Goal: Transaction & Acquisition: Purchase product/service

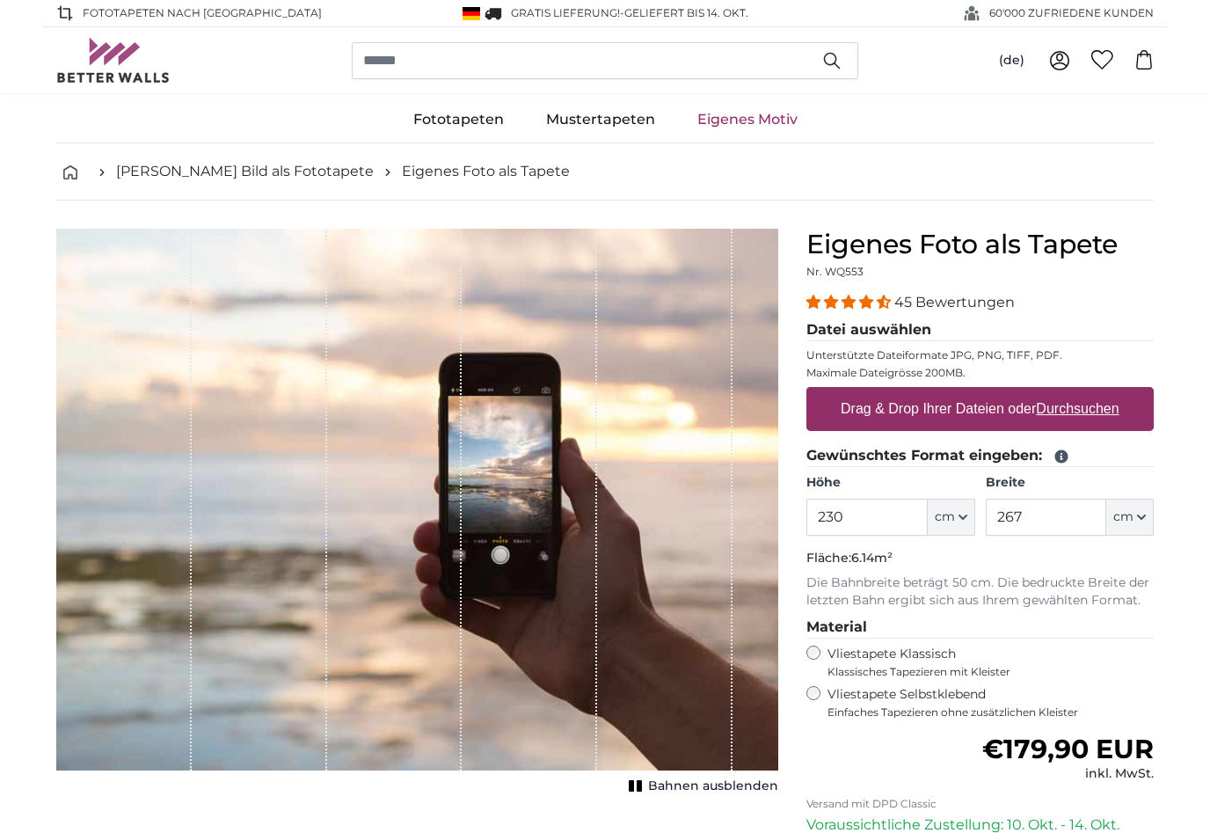
type input "230"
click at [1061, 517] on input "267" at bounding box center [1046, 517] width 120 height 37
type input "2"
type input "352"
click at [931, 414] on label "Drag & Drop Ihrer Dateien oder Durchsuchen" at bounding box center [980, 408] width 293 height 35
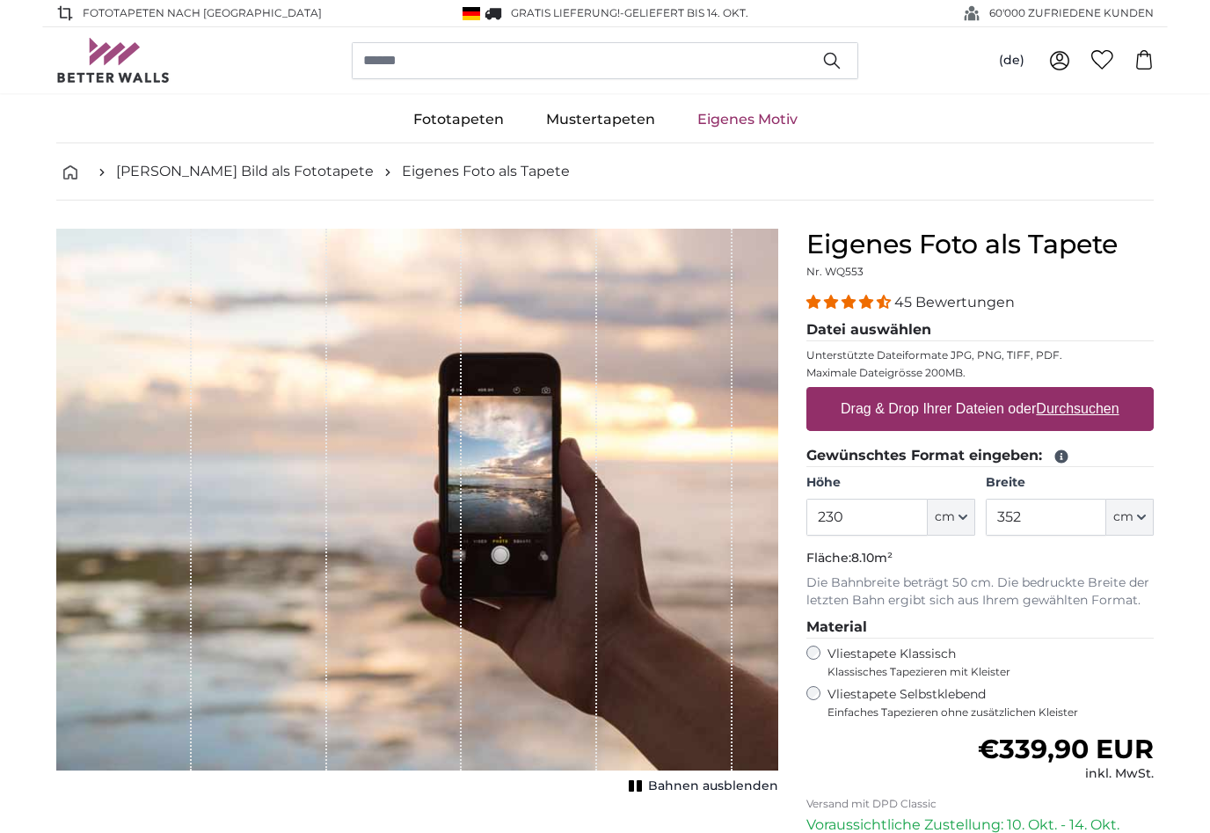
click at [931, 392] on input "Drag & Drop Ihrer Dateien oder Durchsuchen" at bounding box center [979, 389] width 347 height 5
type input "**********"
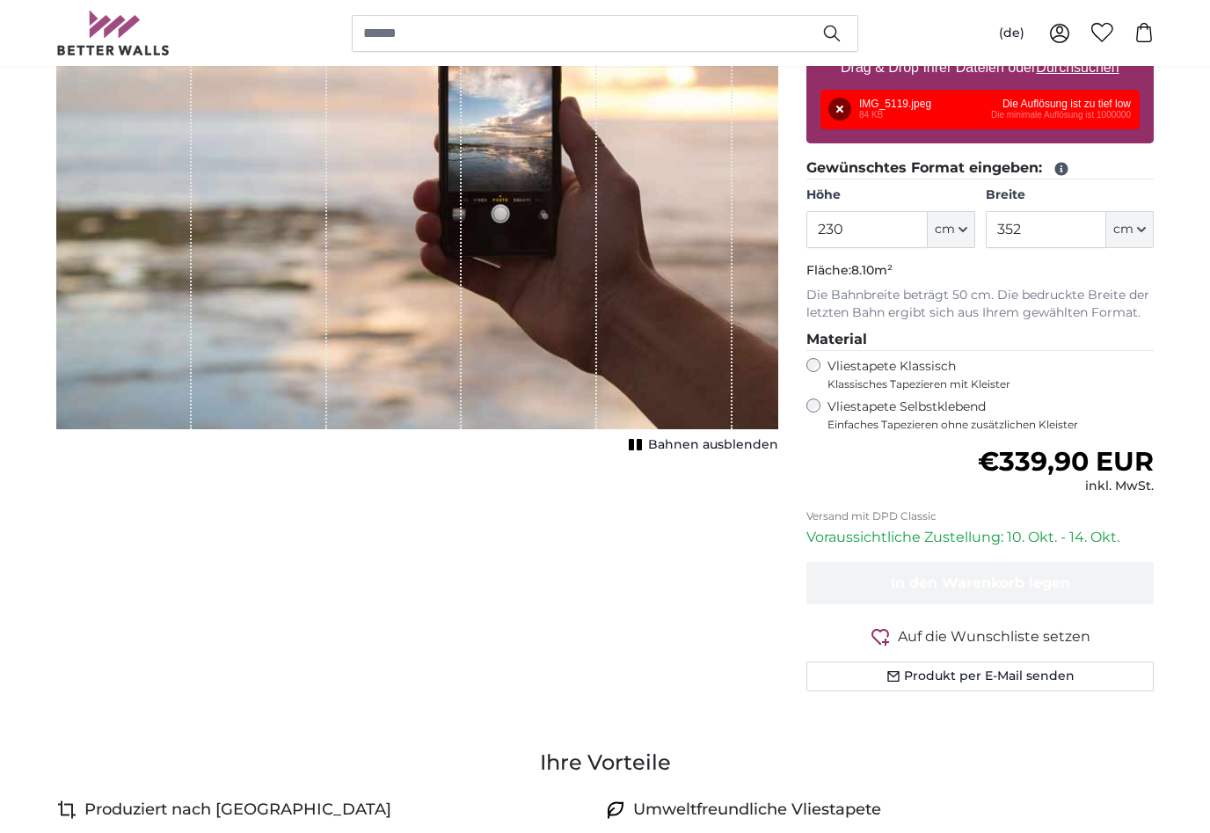
scroll to position [341, 0]
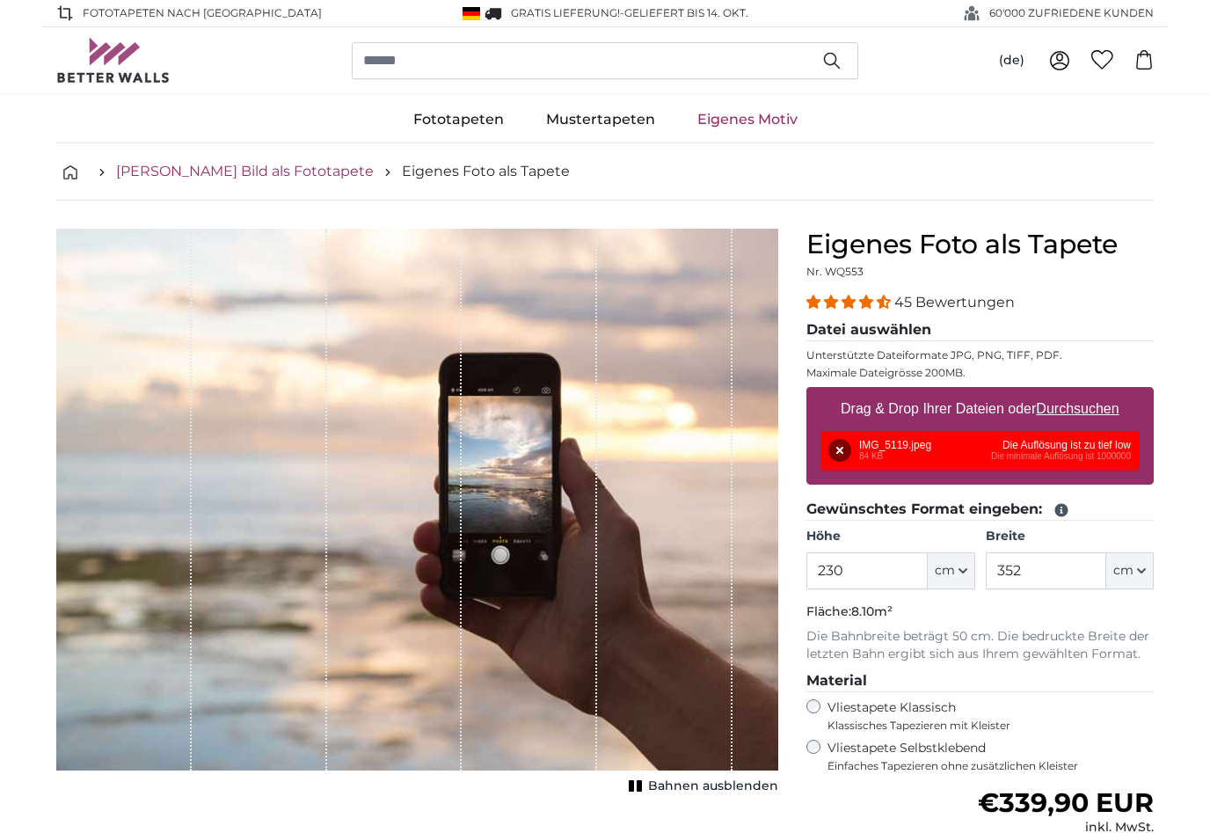
click at [214, 177] on link "[PERSON_NAME] Bild als Fototapete" at bounding box center [245, 171] width 258 height 21
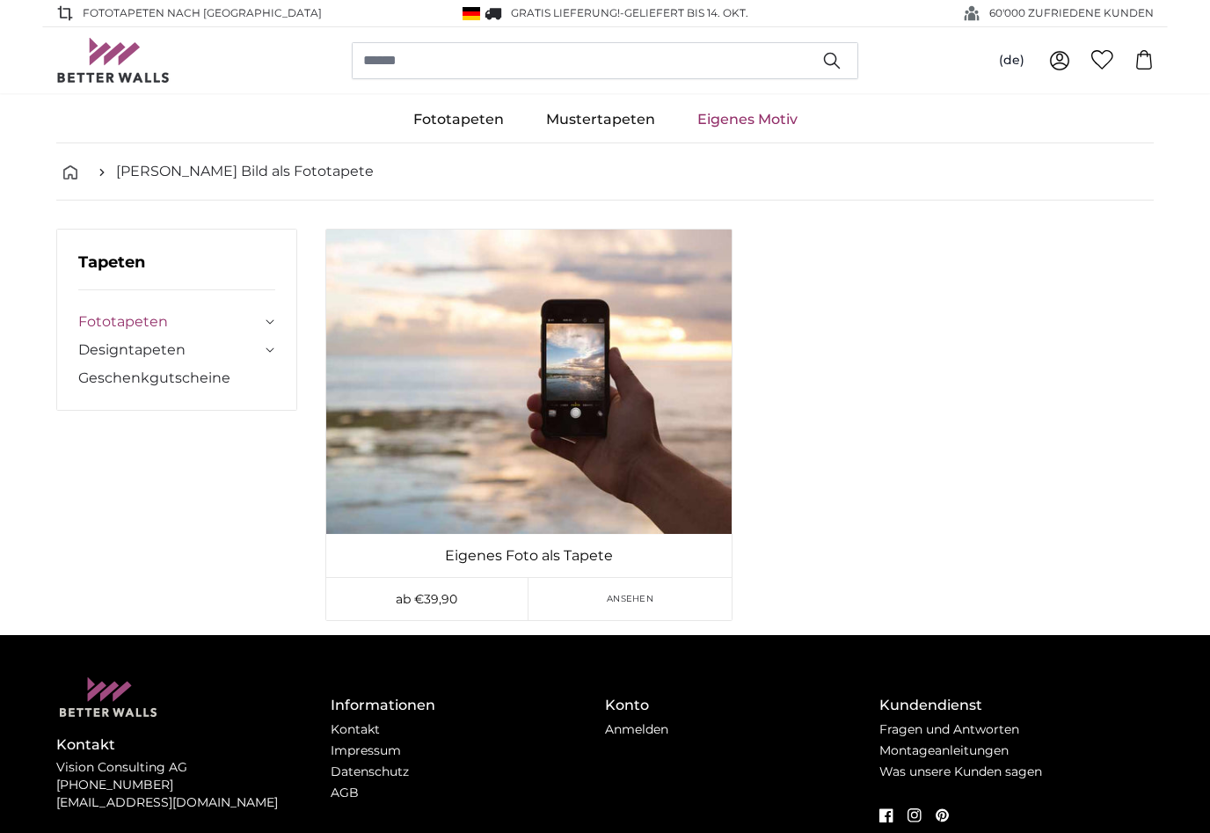
click at [195, 312] on link "Fototapeten" at bounding box center [169, 321] width 183 height 21
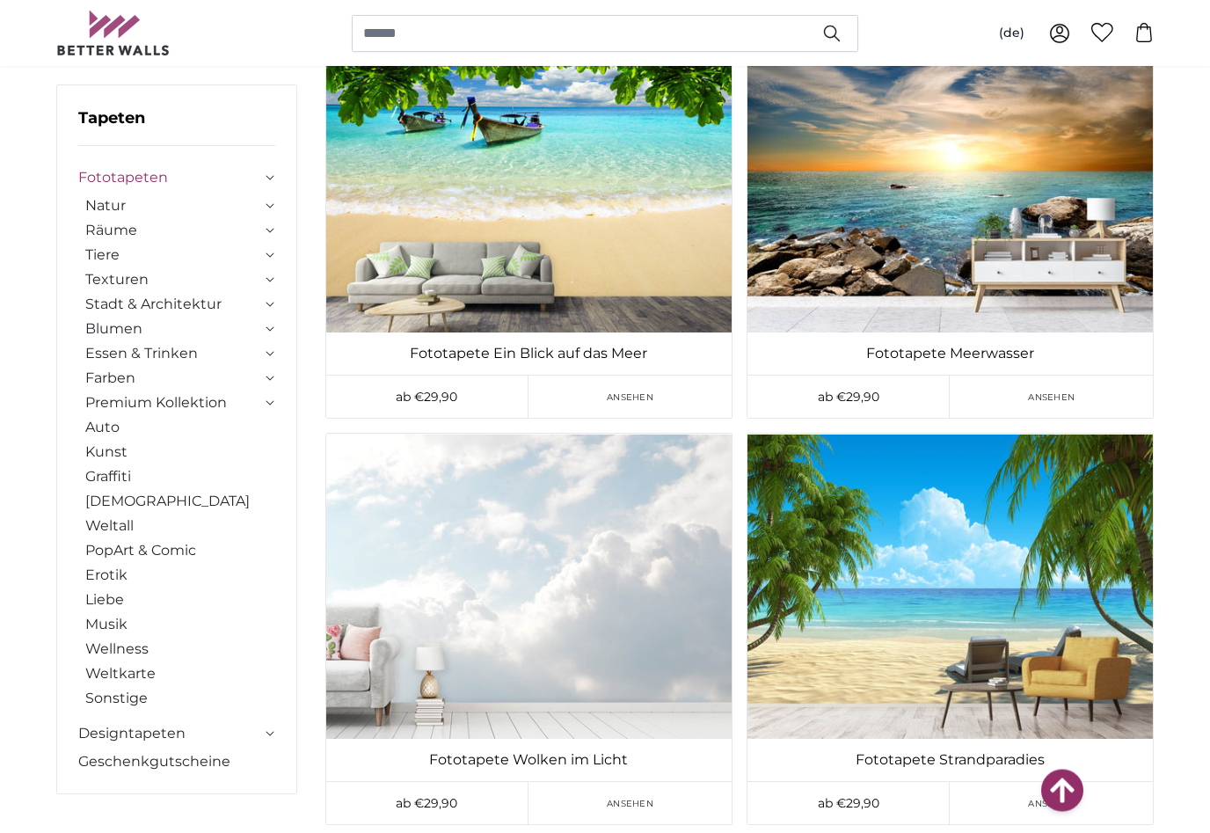
scroll to position [4319, 0]
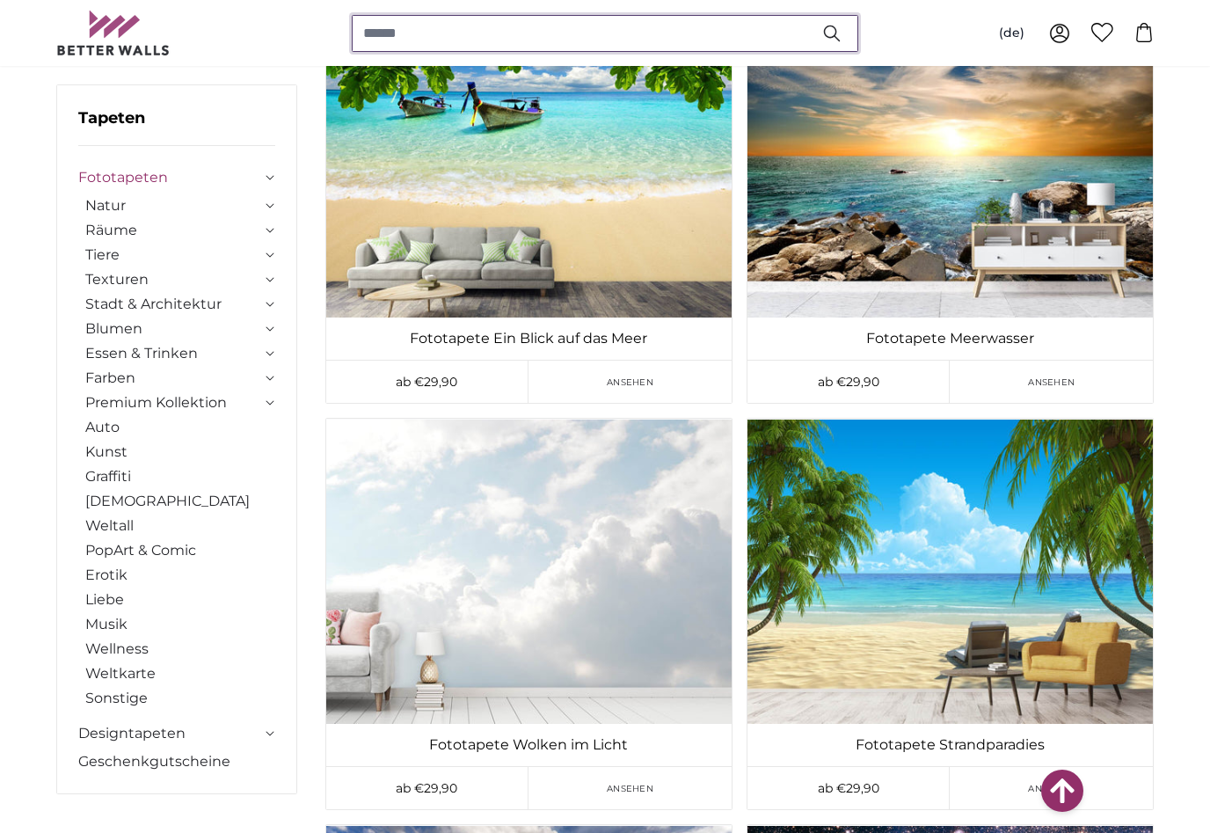
click at [470, 43] on input "search" at bounding box center [605, 33] width 506 height 37
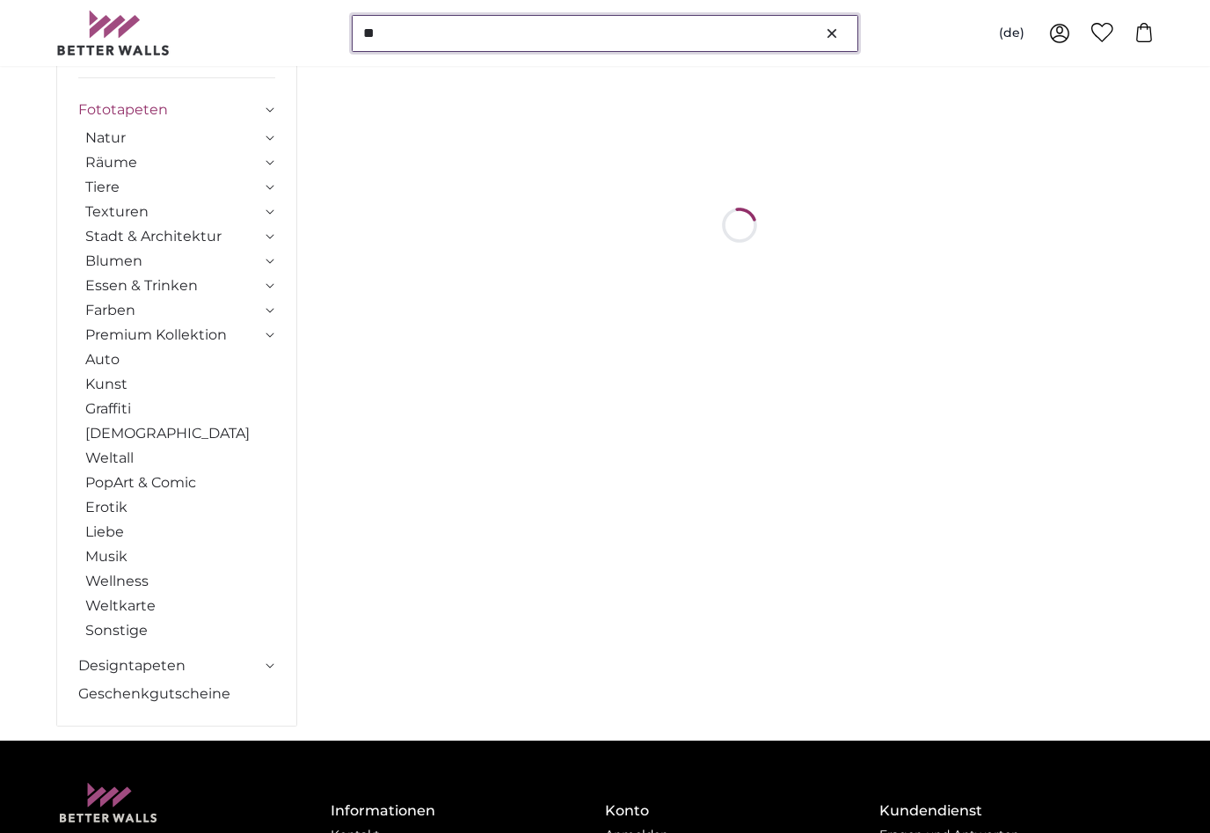
scroll to position [0, 0]
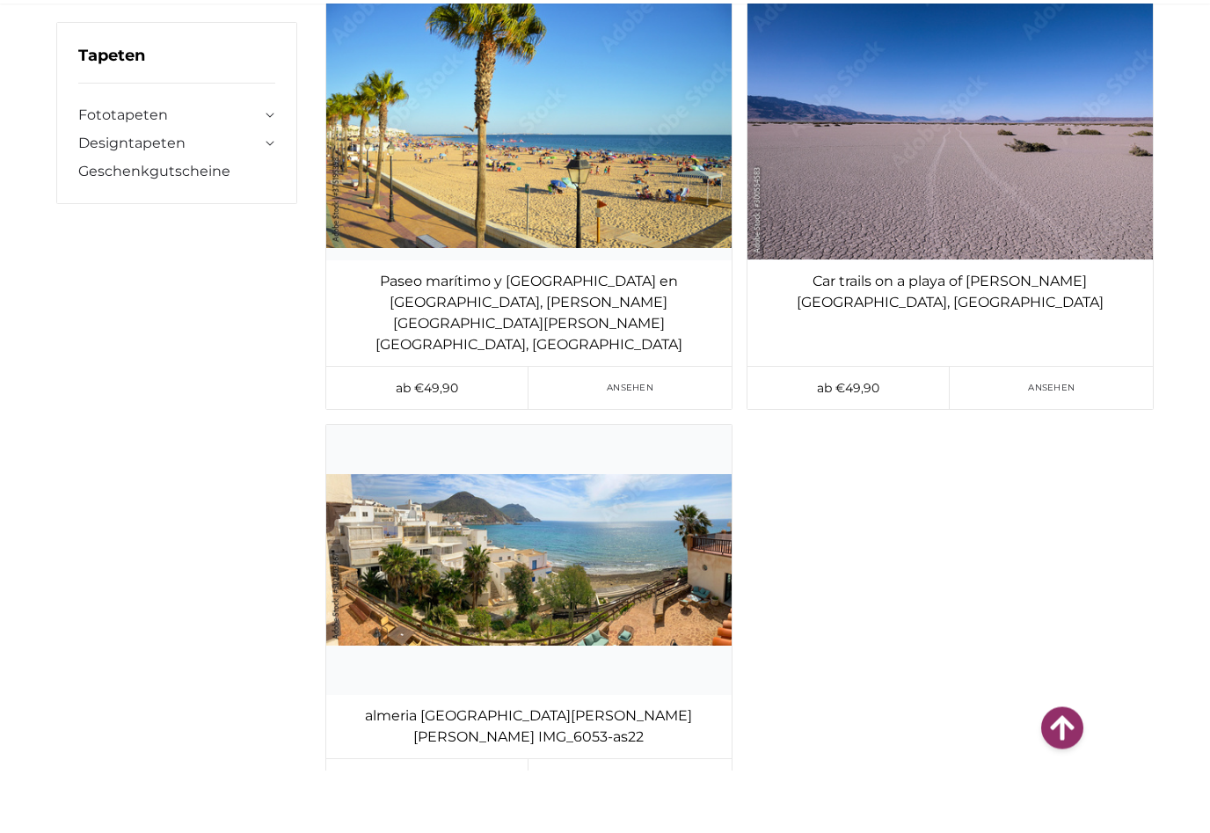
scroll to position [41438, 0]
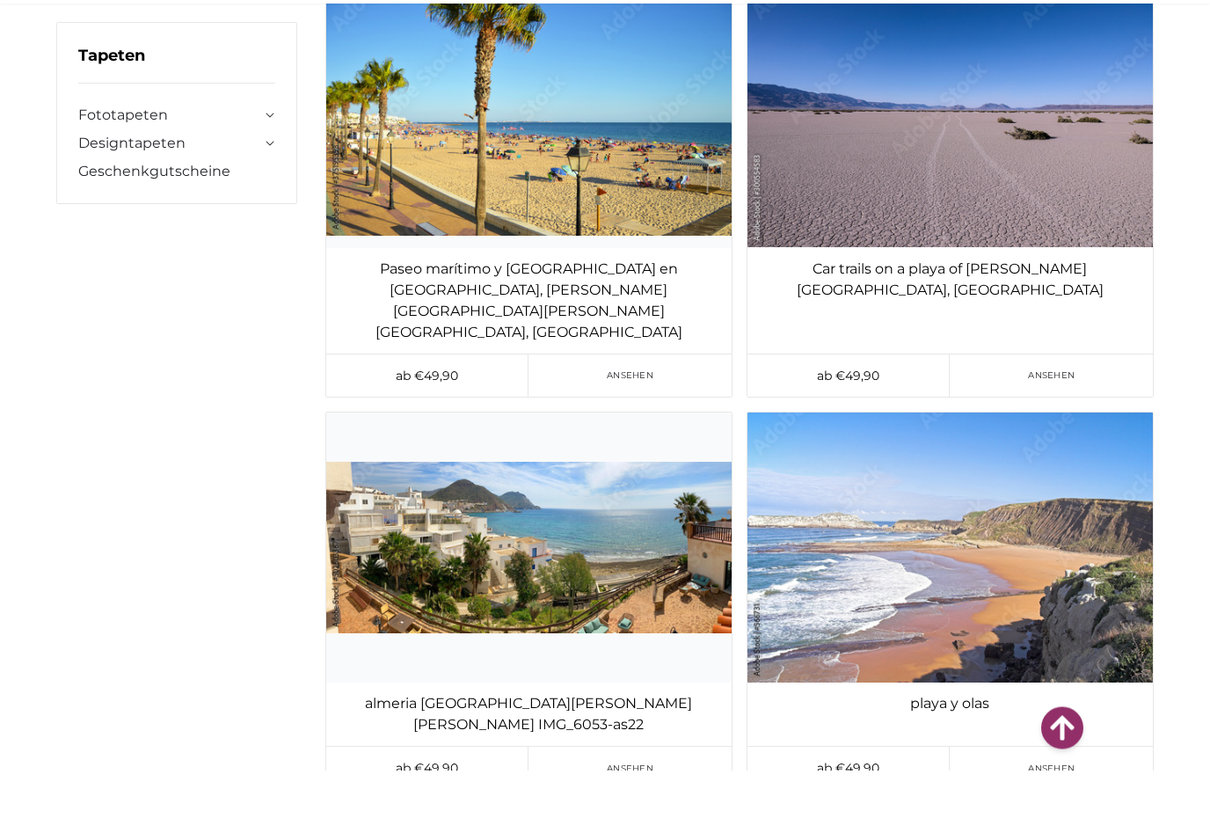
type input "*****"
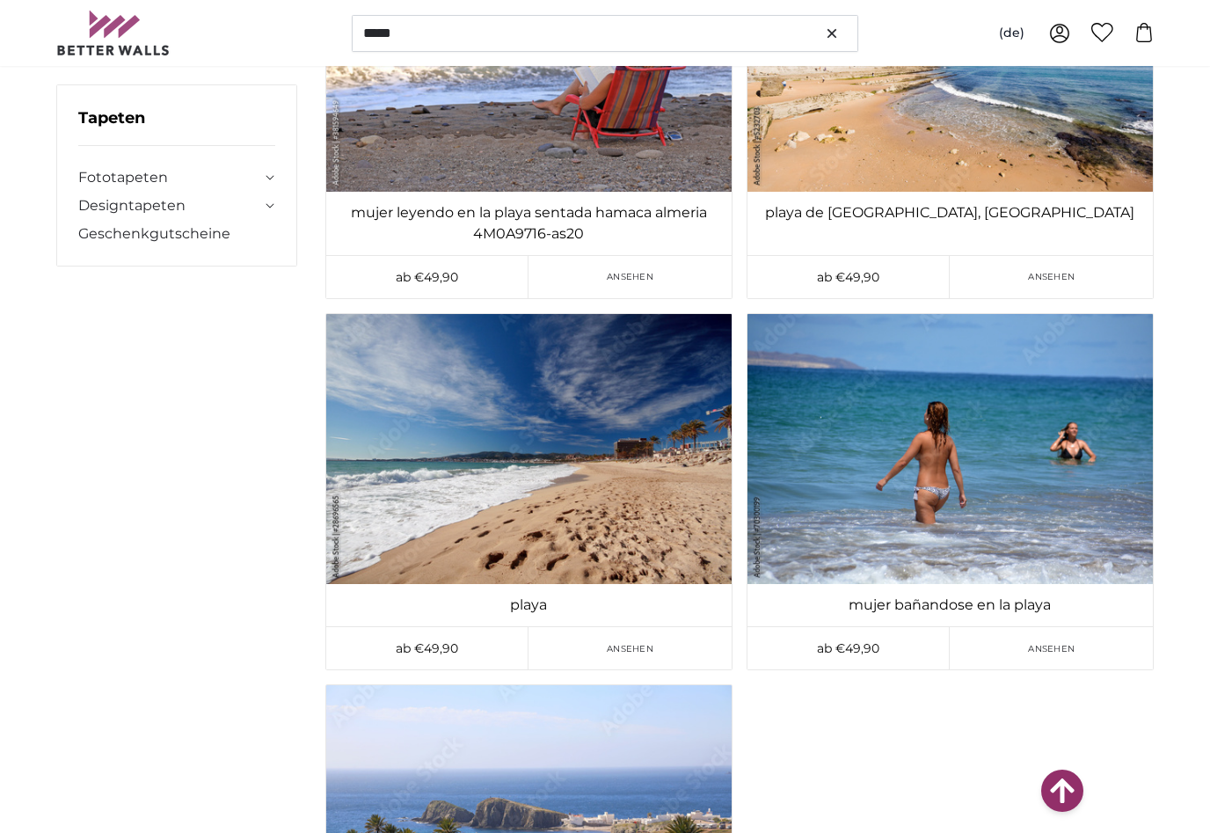
scroll to position [45933, 0]
